Goal: Task Accomplishment & Management: Complete application form

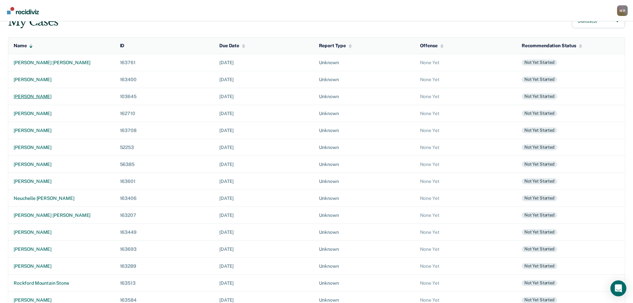
scroll to position [66, 0]
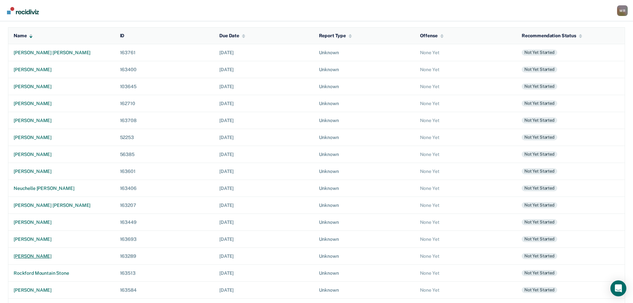
click at [30, 258] on div "[PERSON_NAME]" at bounding box center [62, 256] width 96 height 6
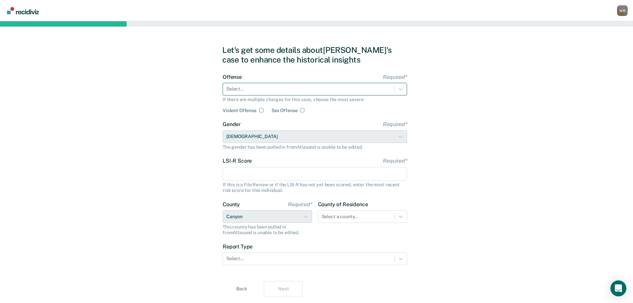
click at [271, 88] on div at bounding box center [308, 88] width 165 height 7
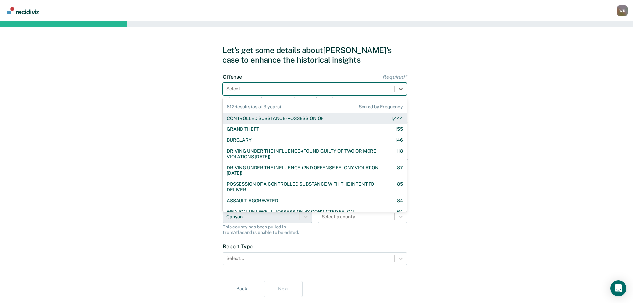
click at [263, 118] on div "CONTROLLED SUBSTANCE-POSSESSION OF" at bounding box center [275, 119] width 97 height 6
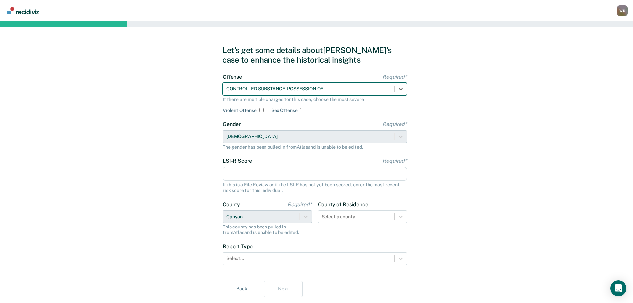
click at [251, 176] on input "LSI-R Score Required*" at bounding box center [315, 174] width 184 height 14
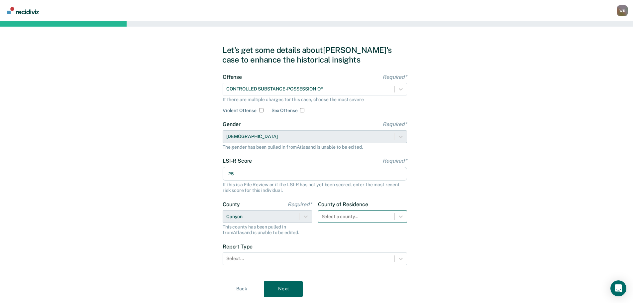
type input "25"
click at [389, 218] on div "Select a county..." at bounding box center [362, 216] width 89 height 13
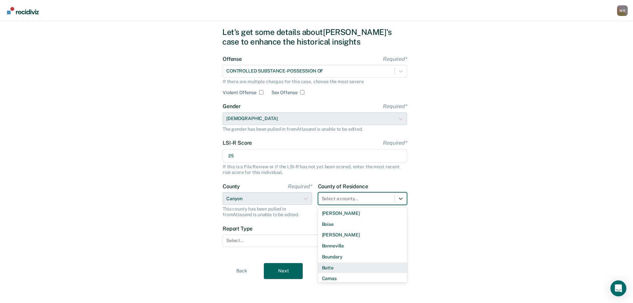
scroll to position [100, 0]
click at [340, 258] on div "Canyon" at bounding box center [362, 256] width 89 height 11
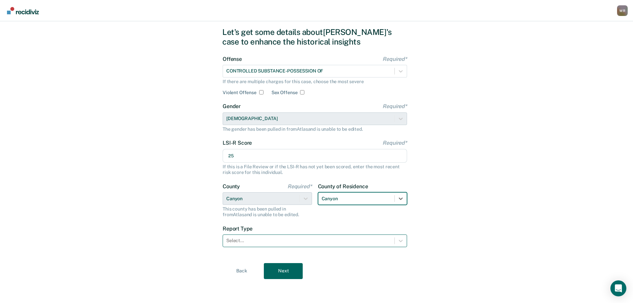
click at [264, 241] on div at bounding box center [308, 240] width 165 height 7
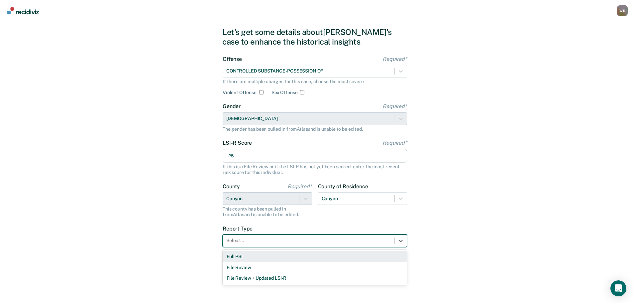
click at [255, 259] on div "Full PSI" at bounding box center [315, 256] width 184 height 11
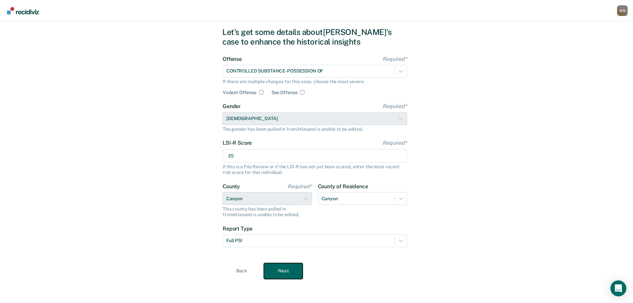
click at [282, 270] on button "Next" at bounding box center [283, 271] width 39 height 16
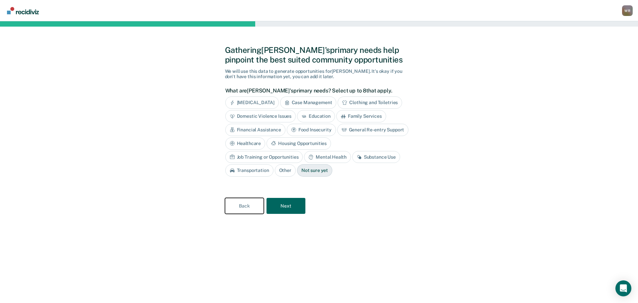
click at [242, 210] on button "Back" at bounding box center [244, 206] width 39 height 16
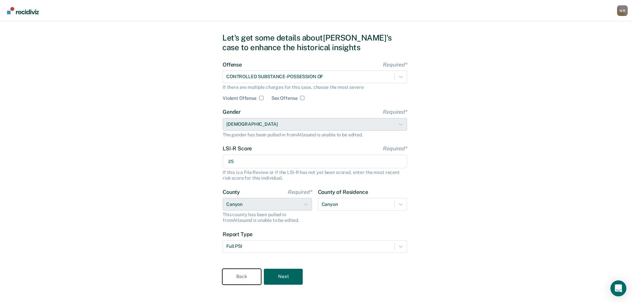
scroll to position [18, 0]
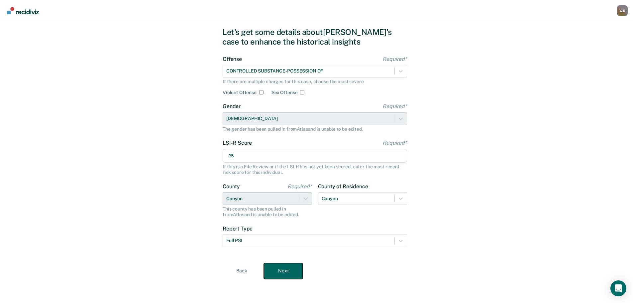
click at [283, 268] on button "Next" at bounding box center [283, 271] width 39 height 16
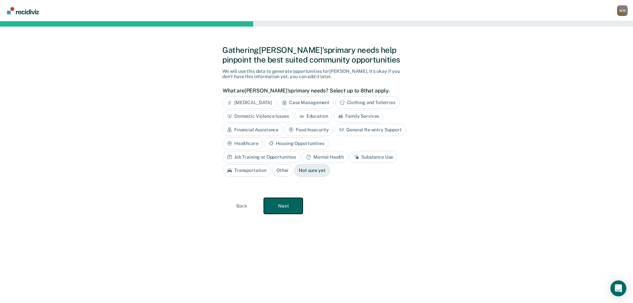
scroll to position [0, 0]
click at [373, 125] on div "General Re-entry Support" at bounding box center [372, 130] width 71 height 12
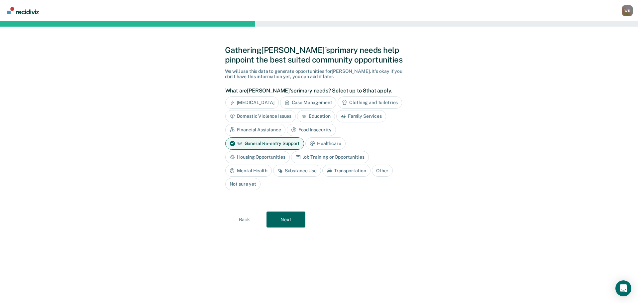
click at [331, 155] on div "Job Training or Opportunities" at bounding box center [330, 157] width 78 height 12
click at [264, 156] on div "Housing Opportunities" at bounding box center [257, 157] width 64 height 12
click at [298, 173] on div "Substance Use" at bounding box center [297, 170] width 48 height 12
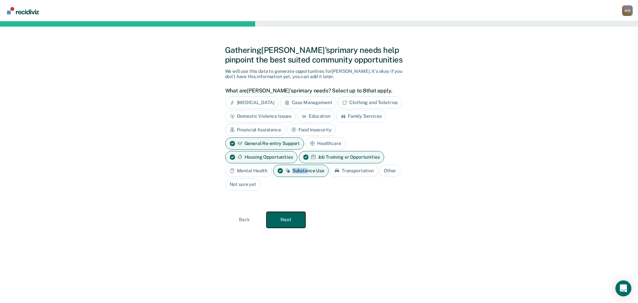
click at [293, 219] on button "Next" at bounding box center [286, 220] width 39 height 16
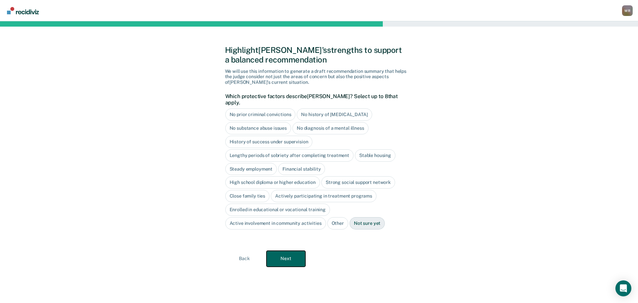
click at [280, 252] on button "Next" at bounding box center [286, 259] width 39 height 16
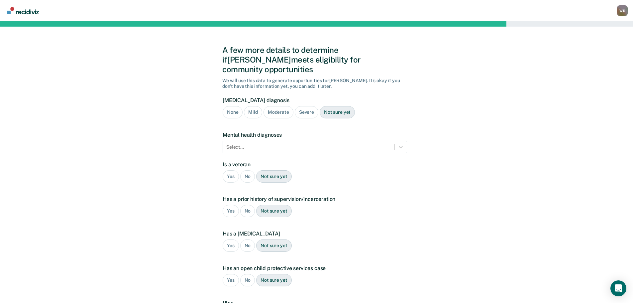
click at [253, 106] on div "Mild" at bounding box center [253, 112] width 18 height 12
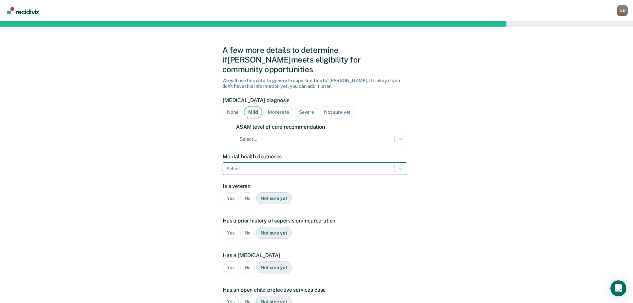
drag, startPoint x: 242, startPoint y: 158, endPoint x: 244, endPoint y: 165, distance: 7.5
click at [242, 165] on div at bounding box center [308, 168] width 165 height 7
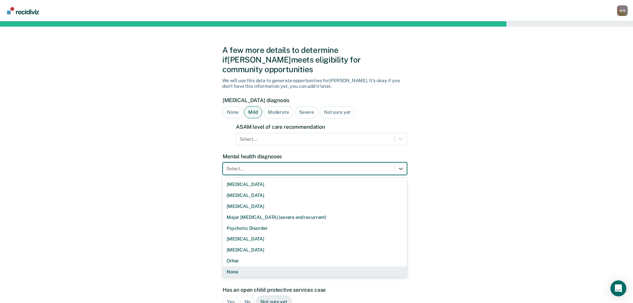
click at [237, 266] on div "None" at bounding box center [315, 271] width 184 height 11
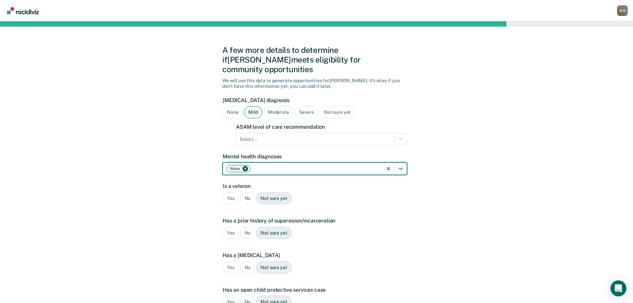
click at [246, 192] on div "No" at bounding box center [247, 198] width 15 height 12
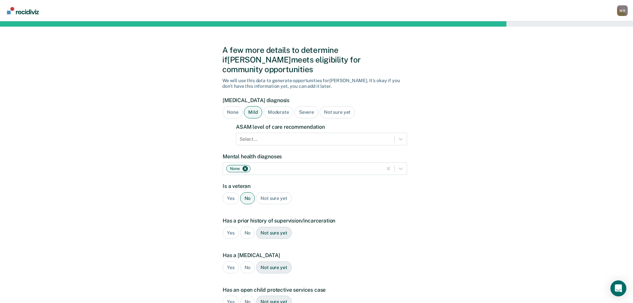
click at [231, 227] on div "Yes" at bounding box center [231, 233] width 16 height 12
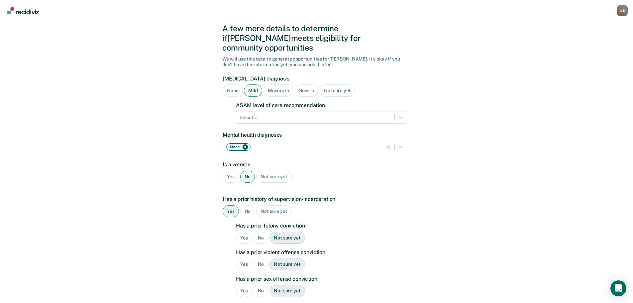
scroll to position [66, 0]
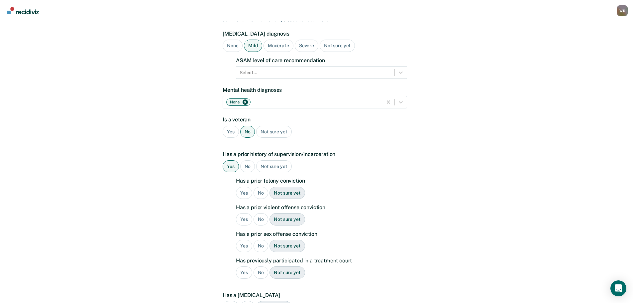
click at [263, 187] on div "No" at bounding box center [261, 193] width 15 height 12
click at [245, 213] on div "Yes" at bounding box center [244, 219] width 16 height 12
click at [261, 240] on div "No" at bounding box center [261, 246] width 15 height 12
click at [258, 266] on div "No" at bounding box center [261, 272] width 15 height 12
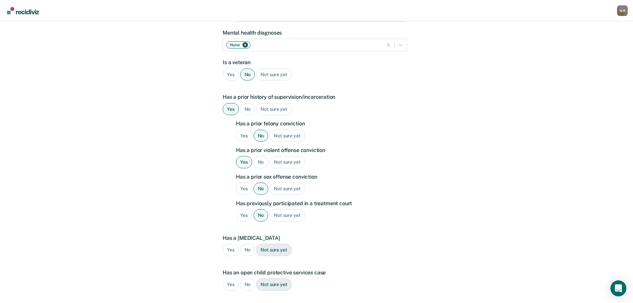
scroll to position [133, 0]
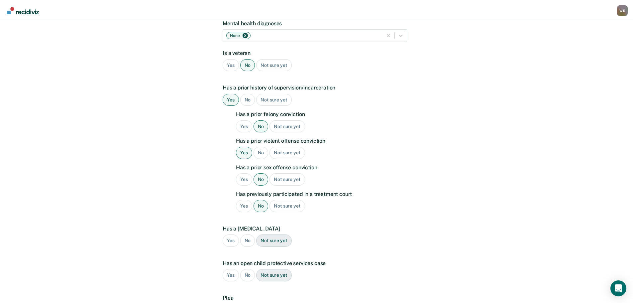
click at [248, 234] on div "No" at bounding box center [247, 240] width 15 height 12
click at [247, 269] on div "No" at bounding box center [247, 275] width 15 height 12
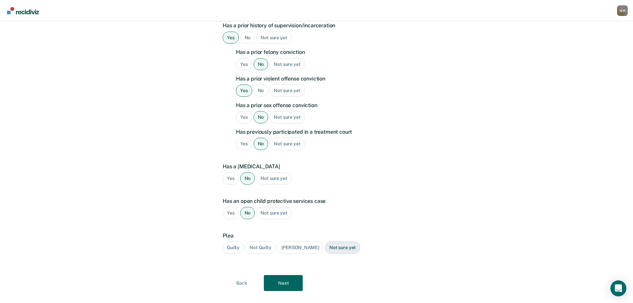
scroll to position [197, 0]
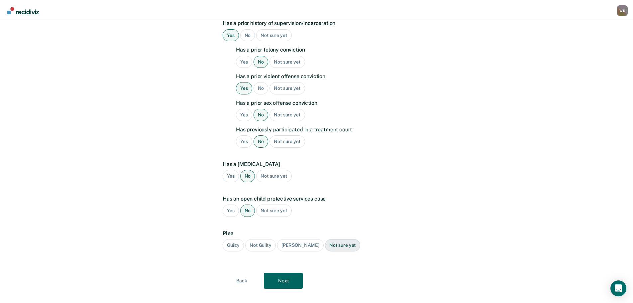
click at [238, 239] on div "Guilty" at bounding box center [233, 245] width 21 height 12
click at [285, 272] on button "Next" at bounding box center [283, 280] width 39 height 16
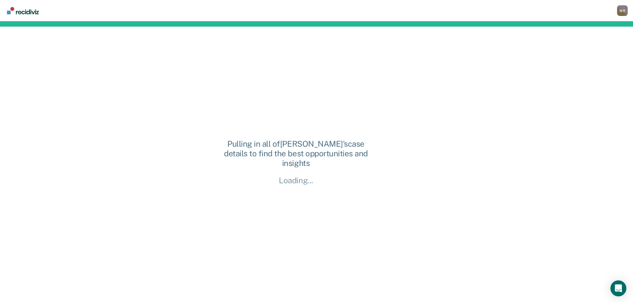
scroll to position [0, 0]
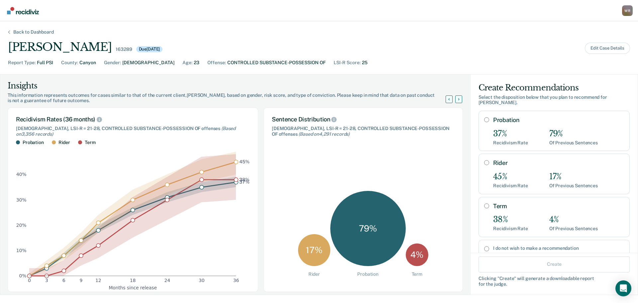
click at [493, 129] on div "37%" at bounding box center [510, 134] width 35 height 10
radio input "true"
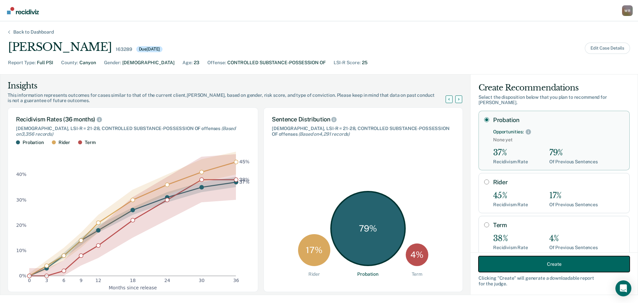
click at [555, 265] on button "Create" at bounding box center [554, 264] width 151 height 16
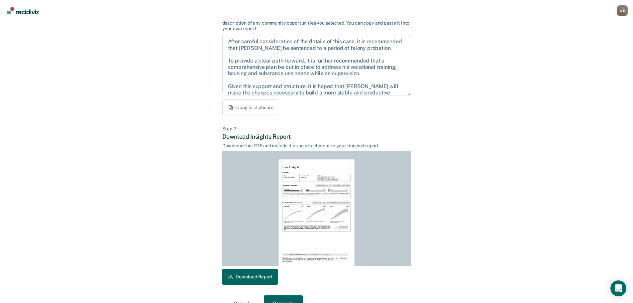
scroll to position [76, 0]
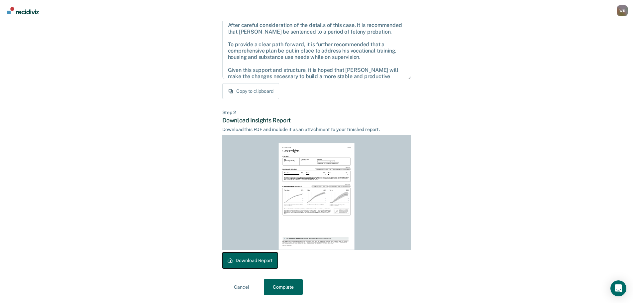
drag, startPoint x: 257, startPoint y: 259, endPoint x: 295, endPoint y: 147, distance: 118.7
click at [257, 260] on button "Download Report" at bounding box center [249, 260] width 55 height 16
click at [282, 288] on button "Complete" at bounding box center [283, 287] width 39 height 16
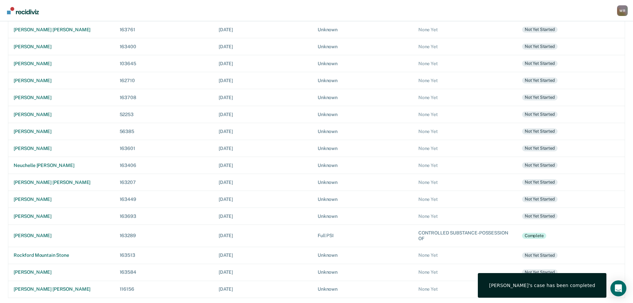
scroll to position [90, 0]
